Goal: Information Seeking & Learning: Learn about a topic

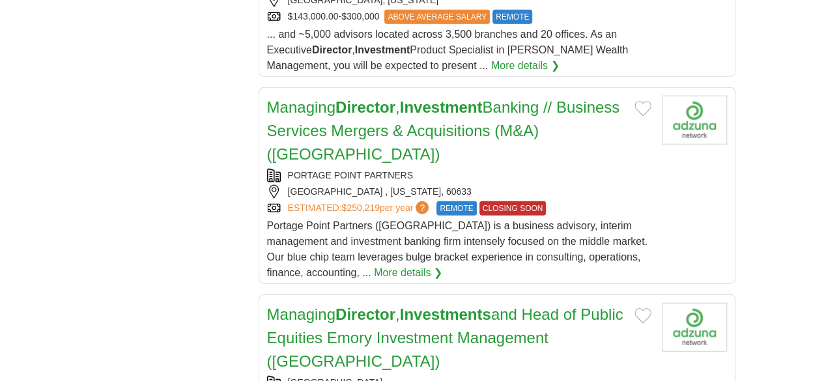
scroll to position [1693, 0]
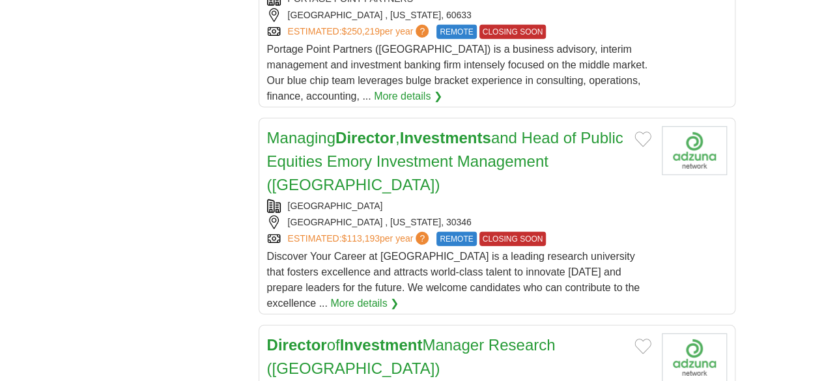
scroll to position [1888, 0]
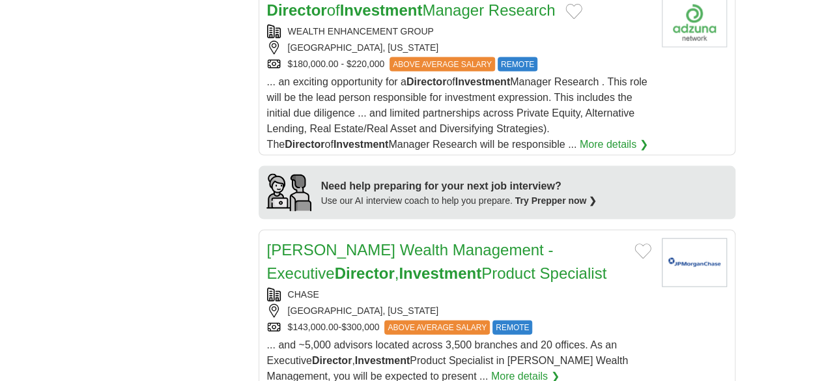
scroll to position [1172, 0]
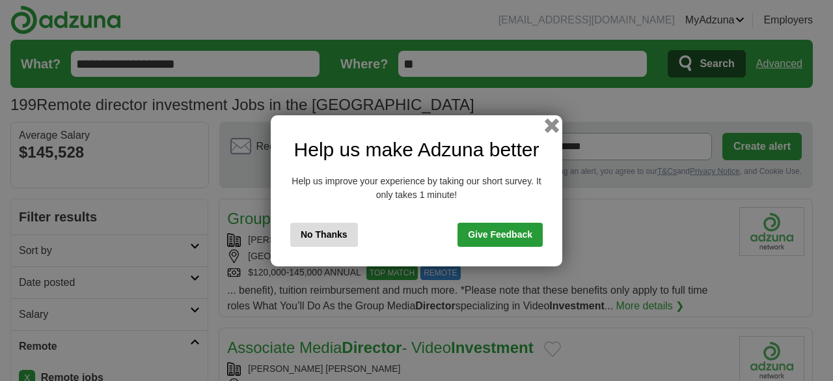
click at [552, 128] on button "button" at bounding box center [552, 125] width 14 height 14
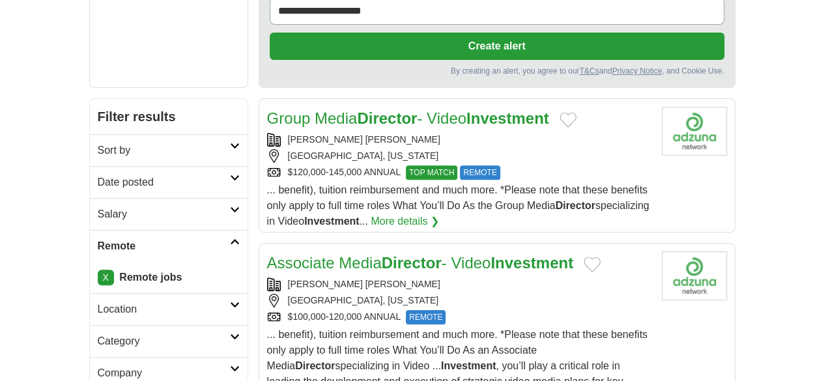
scroll to position [326, 0]
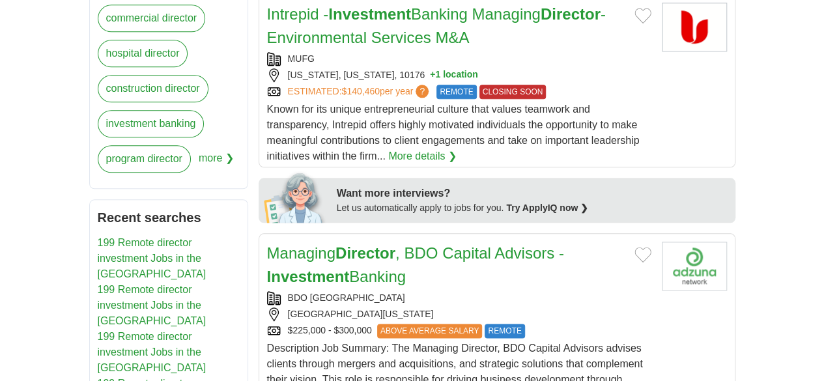
scroll to position [591, 0]
